Goal: Transaction & Acquisition: Subscribe to service/newsletter

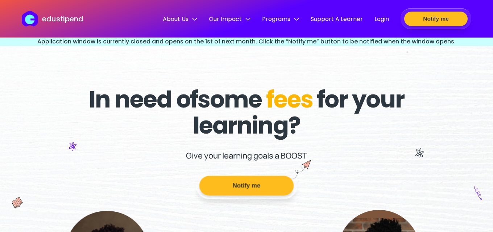
click at [262, 182] on button "Notify me" at bounding box center [246, 186] width 94 height 20
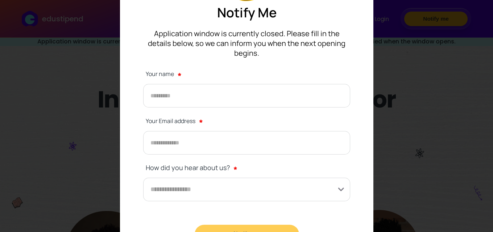
scroll to position [8, 0]
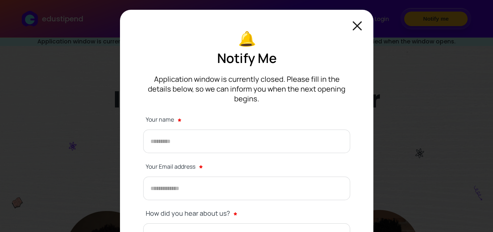
click at [357, 26] on img at bounding box center [356, 25] width 9 height 9
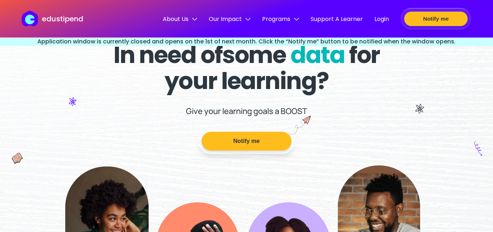
scroll to position [0, 0]
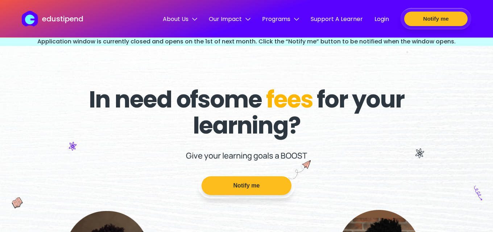
click at [268, 41] on aside "Application window is currently closed and opens on the 1st of next month. Clic…" at bounding box center [246, 41] width 493 height 9
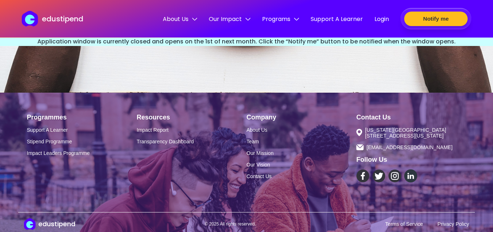
scroll to position [2291, 0]
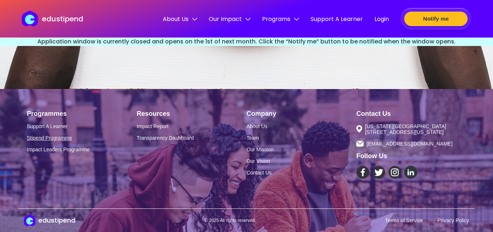
click at [38, 135] on link "Stipend Programme" at bounding box center [82, 138] width 110 height 6
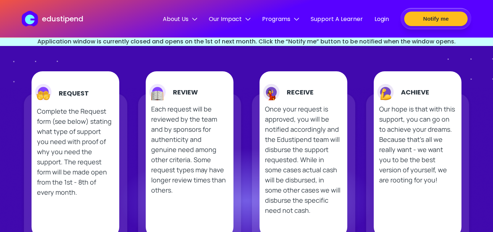
scroll to position [362, 0]
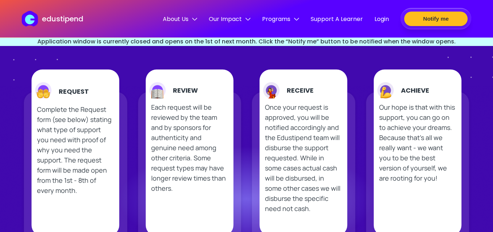
click at [72, 125] on p "Complete the Request form (see below) stating what type of support you need wit…" at bounding box center [75, 149] width 77 height 91
click at [84, 96] on h2 "Request" at bounding box center [74, 92] width 30 height 10
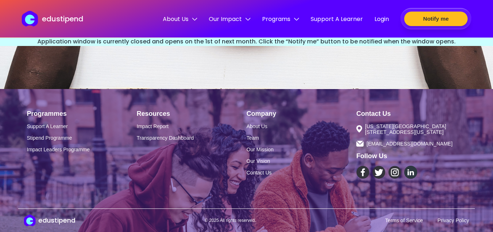
scroll to position [2291, 0]
click at [45, 124] on link "Support A Learner" at bounding box center [82, 127] width 110 height 6
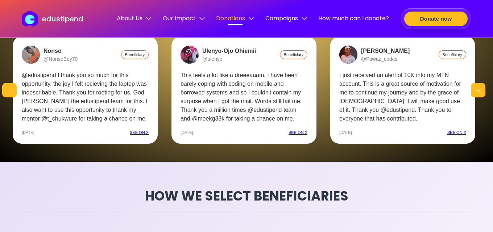
scroll to position [1449, 0]
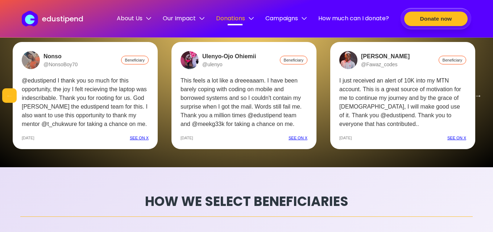
click at [477, 96] on button "Next" at bounding box center [477, 95] width 14 height 14
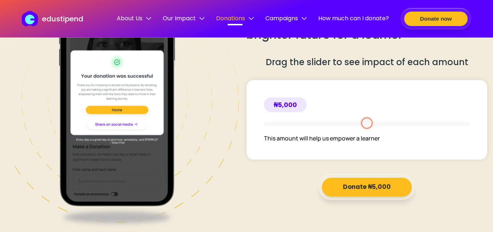
scroll to position [1848, 0]
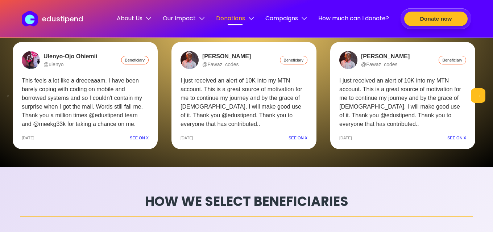
click at [4, 95] on button "Previous" at bounding box center [9, 95] width 14 height 14
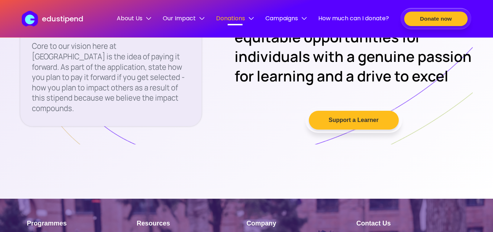
scroll to position [2454, 0]
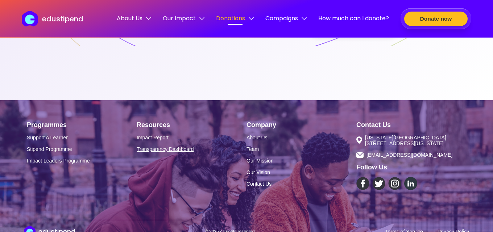
click at [155, 146] on link "Transparency Dashboard" at bounding box center [192, 149] width 110 height 6
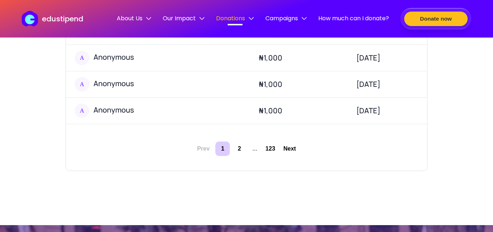
scroll to position [435, 0]
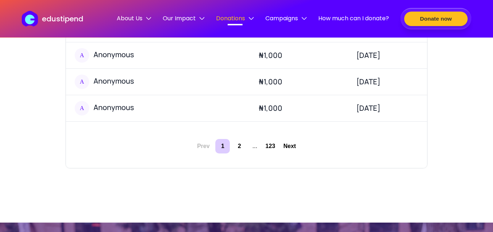
click at [235, 145] on button "2" at bounding box center [239, 146] width 14 height 14
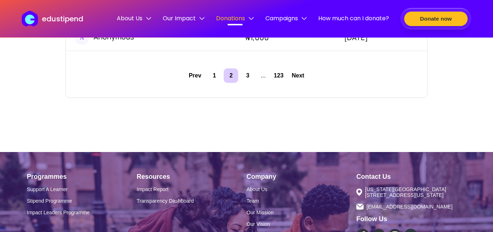
scroll to position [507, 0]
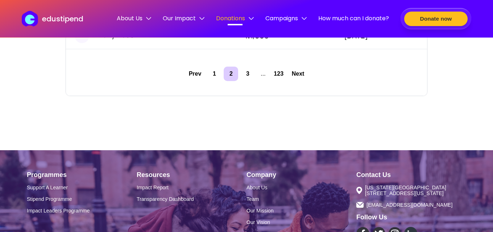
click at [249, 72] on button "3" at bounding box center [247, 74] width 14 height 14
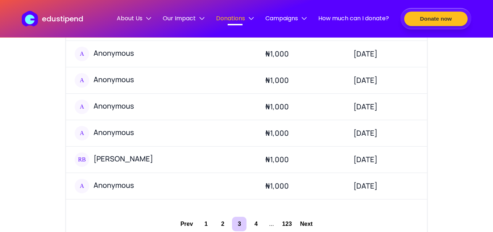
scroll to position [435, 0]
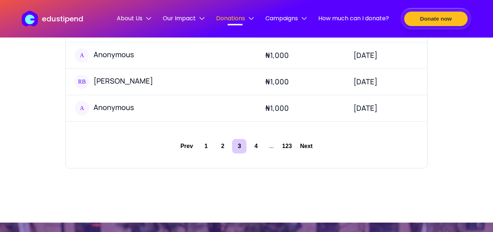
click at [204, 145] on button "1" at bounding box center [205, 146] width 14 height 14
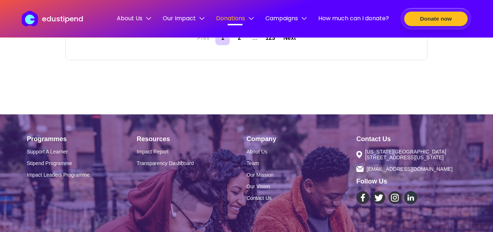
scroll to position [543, 0]
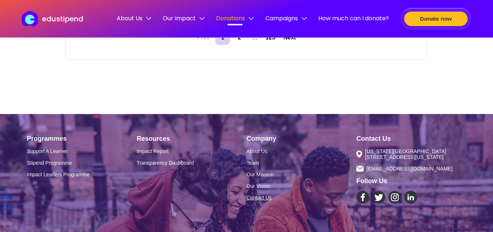
click at [267, 201] on link "Contact Us" at bounding box center [301, 198] width 110 height 6
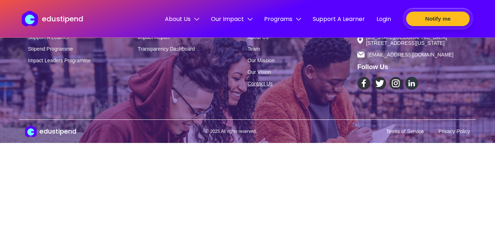
click at [262, 87] on link "Contact Us" at bounding box center [302, 84] width 110 height 6
click at [399, 58] on span "[EMAIL_ADDRESS][DOMAIN_NAME]" at bounding box center [410, 55] width 86 height 6
click at [376, 58] on span "[EMAIL_ADDRESS][DOMAIN_NAME]" at bounding box center [410, 55] width 86 height 6
click at [393, 55] on span "[EMAIL_ADDRESS][DOMAIN_NAME]" at bounding box center [410, 55] width 86 height 6
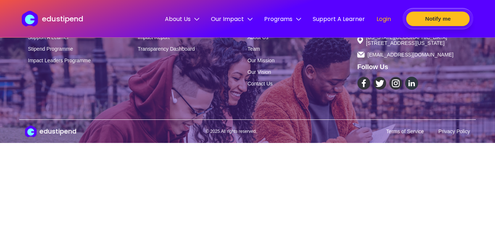
click at [379, 17] on span "Login" at bounding box center [383, 18] width 14 height 9
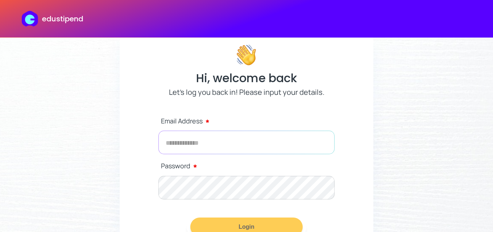
click at [249, 136] on input "email" at bounding box center [246, 143] width 176 height 24
drag, startPoint x: 264, startPoint y: 139, endPoint x: 249, endPoint y: 141, distance: 15.4
click at [249, 141] on input "**********" at bounding box center [246, 143] width 176 height 24
click at [260, 137] on input "**********" at bounding box center [246, 143] width 176 height 24
click at [221, 139] on input "**********" at bounding box center [246, 143] width 176 height 24
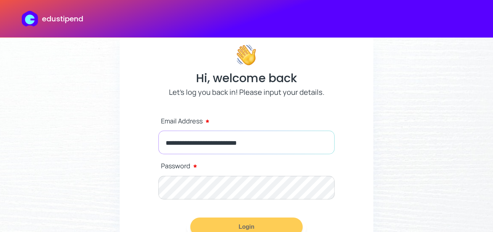
click at [223, 141] on input "**********" at bounding box center [246, 143] width 176 height 24
type input "**********"
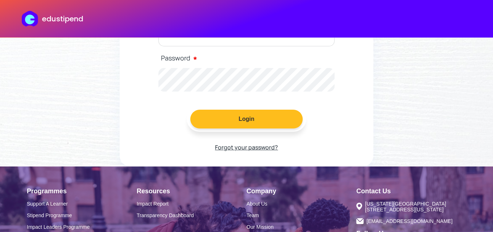
scroll to position [109, 0]
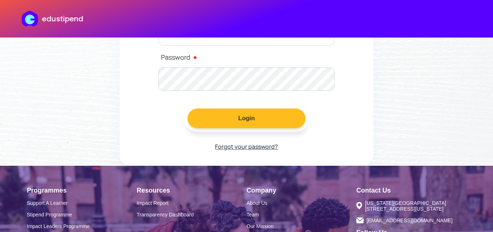
click at [261, 120] on button "Login" at bounding box center [246, 119] width 118 height 20
click at [246, 124] on button "Login" at bounding box center [246, 119] width 118 height 20
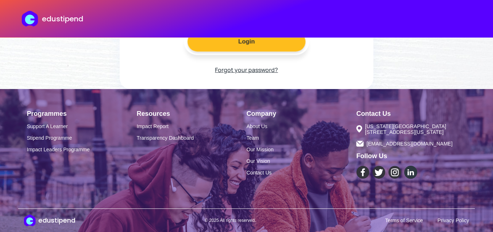
scroll to position [191, 0]
click at [377, 141] on span "[EMAIL_ADDRESS][DOMAIN_NAME]" at bounding box center [409, 144] width 86 height 6
click at [403, 145] on span "[EMAIL_ADDRESS][DOMAIN_NAME]" at bounding box center [409, 144] width 86 height 6
click at [57, 135] on link "Stipend Programme" at bounding box center [82, 138] width 110 height 6
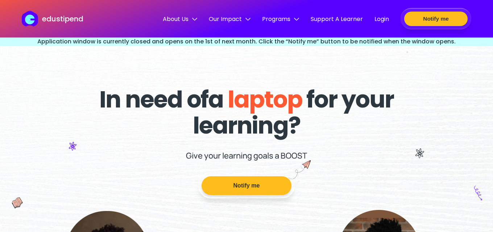
click at [227, 43] on aside "Application window is currently closed and opens on the 1st of next month. Clic…" at bounding box center [246, 41] width 493 height 9
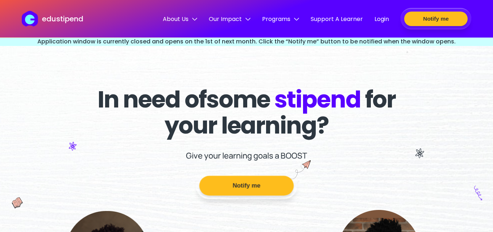
click at [267, 193] on button "Notify me" at bounding box center [246, 186] width 94 height 20
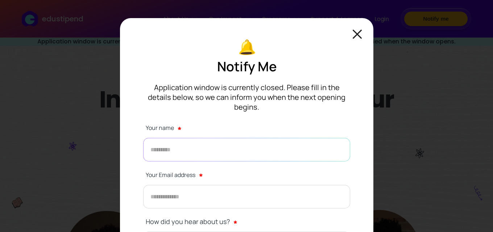
click at [226, 145] on input "text" at bounding box center [246, 150] width 207 height 24
click at [217, 142] on input "text" at bounding box center [246, 150] width 207 height 24
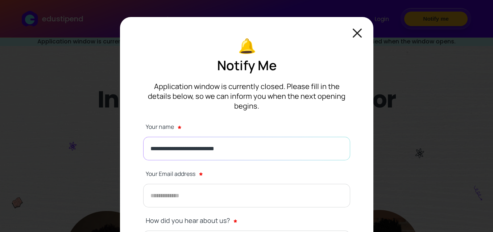
type input "**********"
drag, startPoint x: 237, startPoint y: 140, endPoint x: 151, endPoint y: 139, distance: 86.2
click at [151, 139] on input "**********" at bounding box center [246, 149] width 207 height 24
click at [163, 187] on input "email" at bounding box center [246, 196] width 207 height 24
paste input "**********"
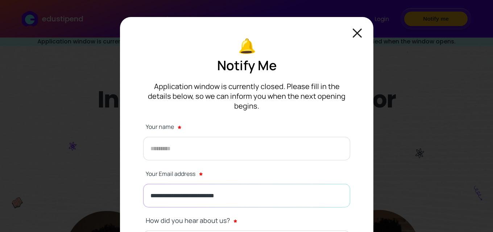
type input "**********"
click at [171, 139] on input "text" at bounding box center [246, 149] width 207 height 24
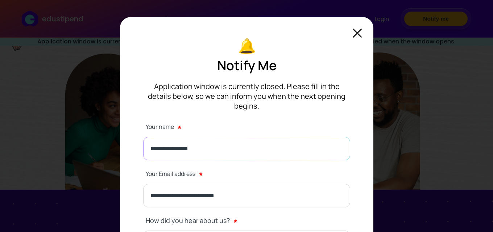
scroll to position [161, 0]
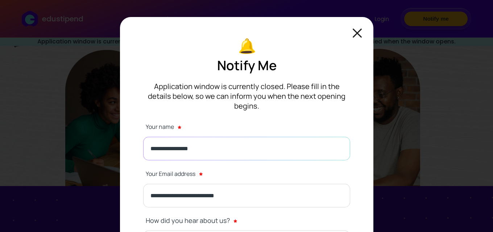
type input "**********"
click at [364, 108] on main "**********" at bounding box center [246, 169] width 253 height 305
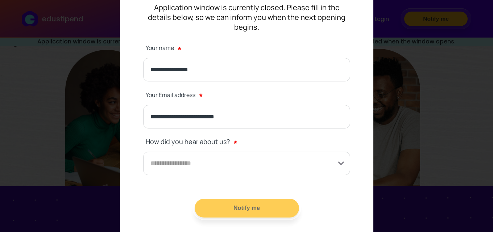
scroll to position [81, 0]
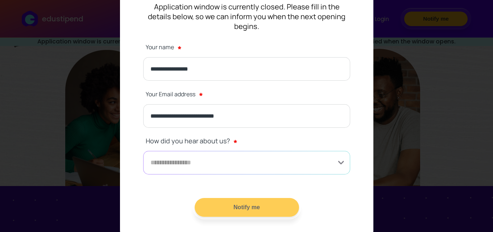
click at [299, 159] on input at bounding box center [246, 163] width 207 height 24
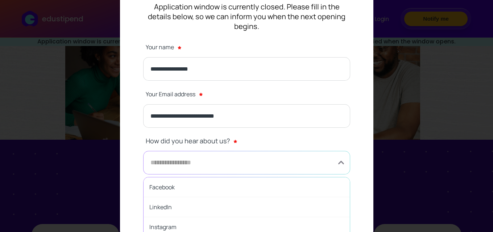
scroll to position [270, 0]
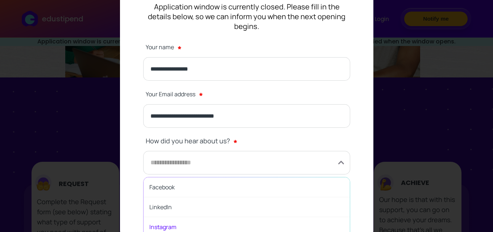
click at [242, 217] on span "Instagram" at bounding box center [246, 227] width 206 height 20
type input "*********"
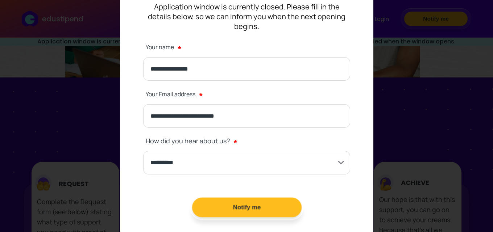
click at [244, 198] on button "Notify me" at bounding box center [246, 208] width 109 height 20
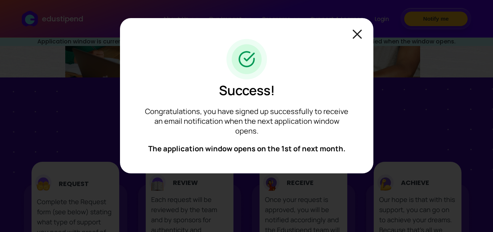
scroll to position [0, 0]
click at [356, 34] on img at bounding box center [356, 34] width 9 height 9
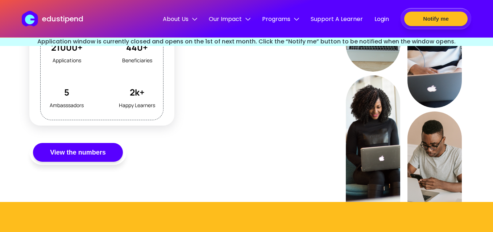
scroll to position [704, 0]
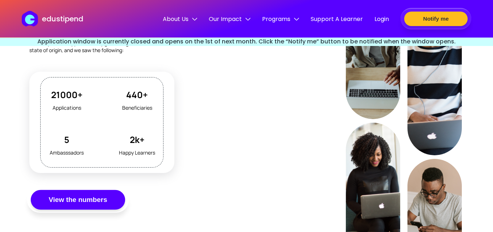
click at [87, 200] on button "View the numbers" at bounding box center [78, 200] width 94 height 20
